Goal: Information Seeking & Learning: Check status

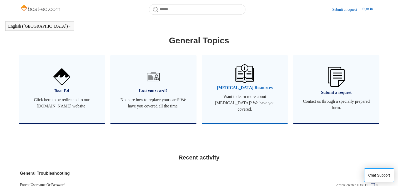
scroll to position [301, 0]
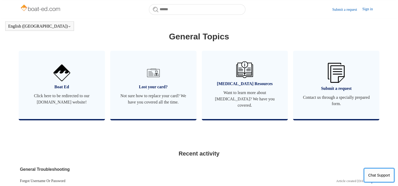
click at [375, 175] on button "Chat Support" at bounding box center [379, 176] width 30 height 14
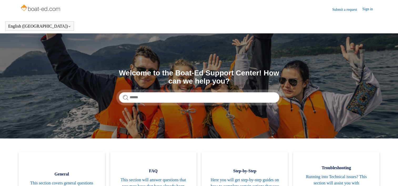
scroll to position [0, 0]
click at [150, 100] on input "Search" at bounding box center [199, 97] width 161 height 11
click at [125, 97] on form at bounding box center [199, 97] width 161 height 11
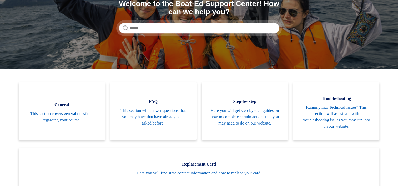
scroll to position [79, 0]
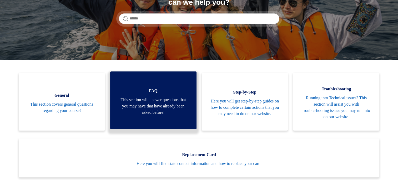
click at [172, 110] on span "This section will answer questions that you may have that have already been ask…" at bounding box center [153, 106] width 71 height 19
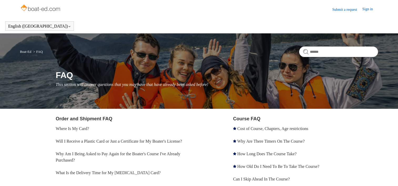
scroll to position [26, 0]
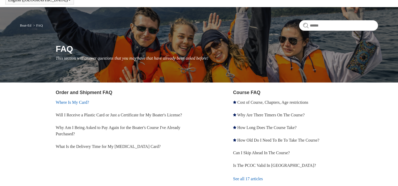
click at [71, 101] on link "Where Is My Card?" at bounding box center [72, 102] width 33 height 4
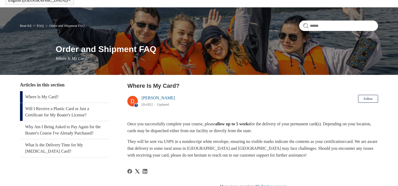
scroll to position [26, 0]
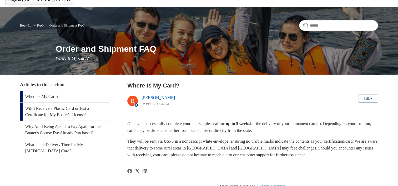
click at [55, 111] on link "Will I Receive a Plastic Card or Just a Certificate for My Boater's License?" at bounding box center [65, 112] width 90 height 18
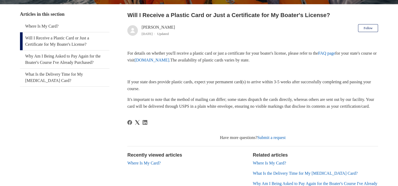
scroll to position [63, 0]
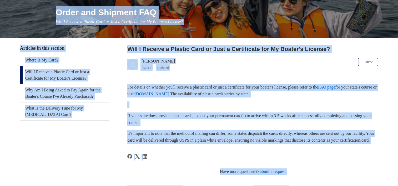
click at [269, 24] on body "Skip to main content Submit a request Sign in English (US) Español Français Boa…" at bounding box center [199, 111] width 398 height 348
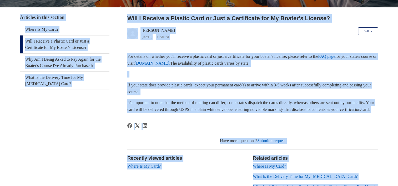
scroll to position [10, 0]
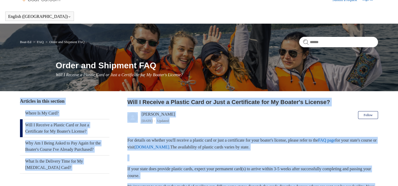
click at [39, 42] on link "FAQ" at bounding box center [40, 42] width 7 height 4
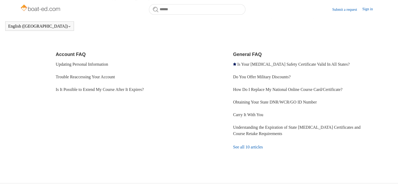
scroll to position [169, 0]
